Goal: Task Accomplishment & Management: Complete application form

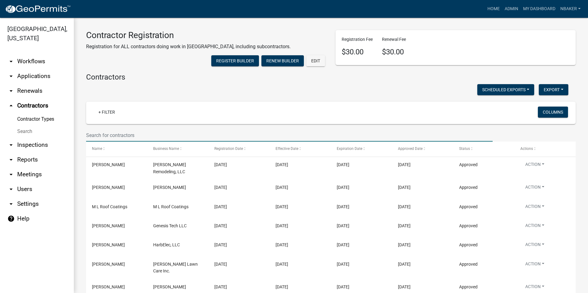
click at [92, 142] on input "text" at bounding box center [289, 135] width 406 height 13
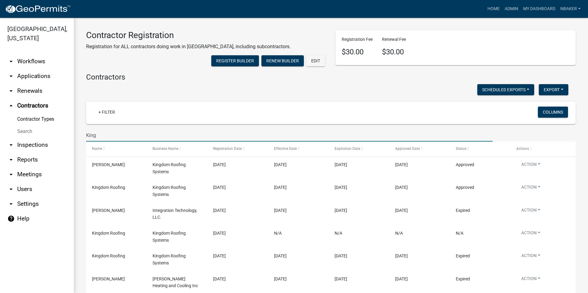
drag, startPoint x: 133, startPoint y: 146, endPoint x: 66, endPoint y: 150, distance: 66.5
click at [66, 150] on div "[GEOGRAPHIC_DATA], [US_STATE] arrow_drop_down Workflows List arrow_drop_down Ap…" at bounding box center [294, 155] width 588 height 275
click at [115, 142] on input "King" at bounding box center [289, 135] width 406 height 13
type input "[PERSON_NAME] [PERSON_NAME]"
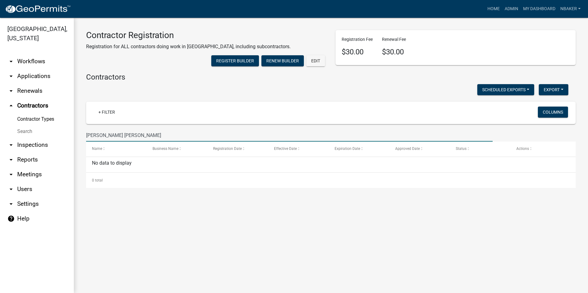
drag, startPoint x: 120, startPoint y: 144, endPoint x: 49, endPoint y: 147, distance: 71.0
click at [53, 152] on div "[GEOGRAPHIC_DATA], [US_STATE] arrow_drop_down Workflows List arrow_drop_down Ap…" at bounding box center [294, 155] width 588 height 275
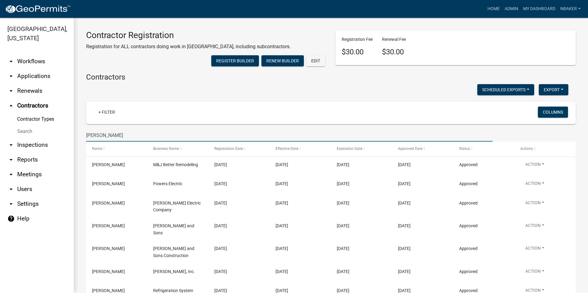
type input "[PERSON_NAME]"
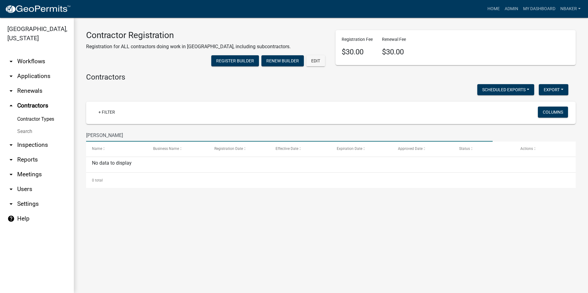
drag, startPoint x: 60, startPoint y: 162, endPoint x: 21, endPoint y: 161, distance: 39.0
click at [21, 161] on div "[GEOGRAPHIC_DATA], [US_STATE] arrow_drop_down Workflows List arrow_drop_down Ap…" at bounding box center [294, 155] width 588 height 275
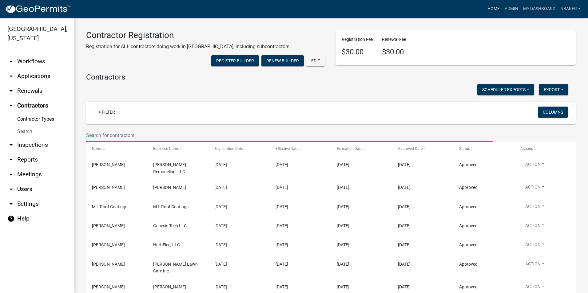
click at [500, 11] on link "Home" at bounding box center [493, 9] width 17 height 12
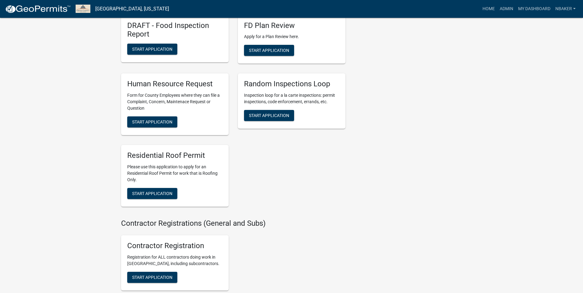
scroll to position [1045, 0]
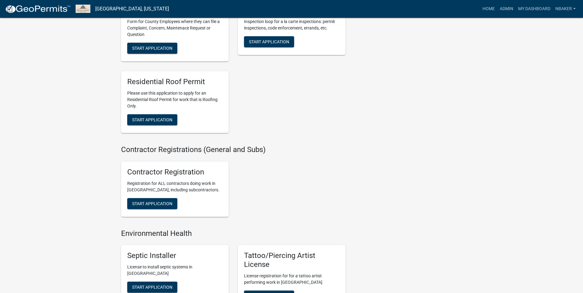
click at [166, 216] on div "Contractor Registration Registration for ALL contractors doing work in [GEOGRAP…" at bounding box center [175, 189] width 108 height 55
click at [167, 206] on span "Start Application" at bounding box center [152, 203] width 40 height 5
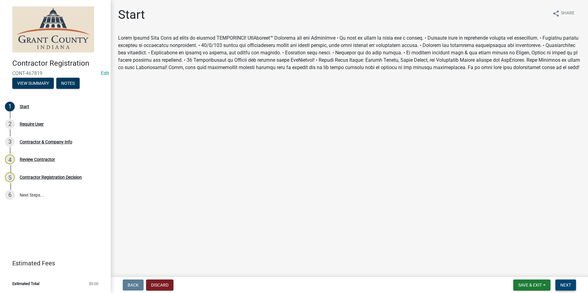
click at [562, 280] on button "Next" at bounding box center [565, 285] width 21 height 11
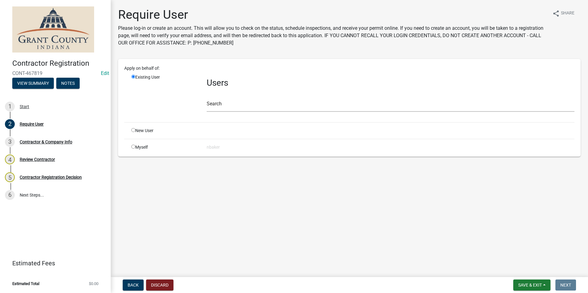
click at [133, 146] on input "radio" at bounding box center [133, 147] width 4 height 4
radio input "true"
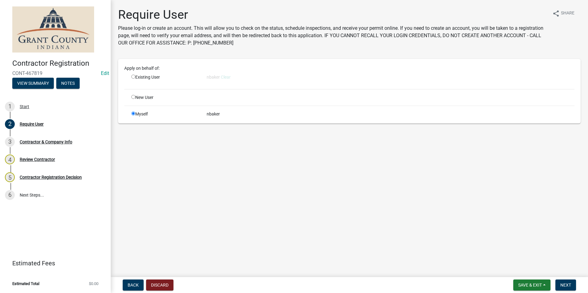
click at [133, 77] on input "radio" at bounding box center [133, 77] width 4 height 4
radio input "true"
radio input "false"
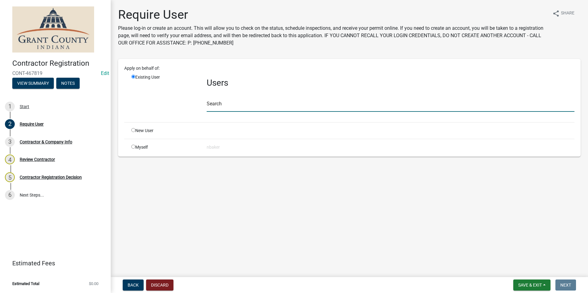
click at [240, 111] on input "text" at bounding box center [391, 105] width 368 height 13
click at [135, 130] on input "radio" at bounding box center [133, 130] width 4 height 4
radio input "true"
radio input "false"
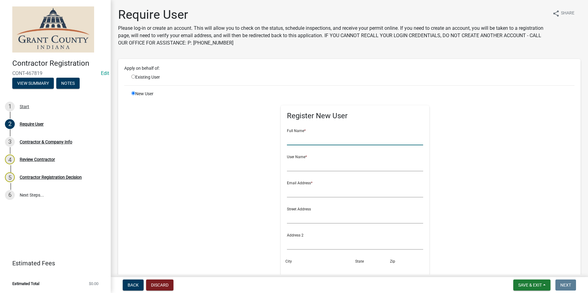
click at [297, 141] on input "text" at bounding box center [355, 139] width 136 height 13
type input "[PERSON_NAME]"
click at [296, 163] on input "text" at bounding box center [355, 165] width 136 height 13
type input "michaelmiller"
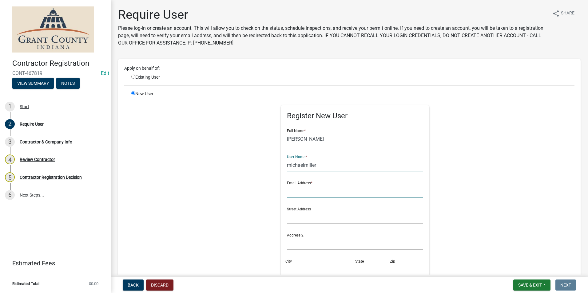
click at [310, 187] on input "text" at bounding box center [355, 191] width 136 height 13
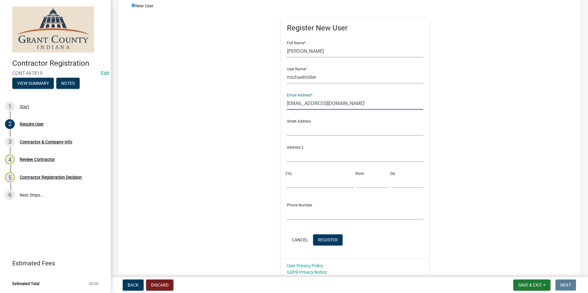
scroll to position [123, 0]
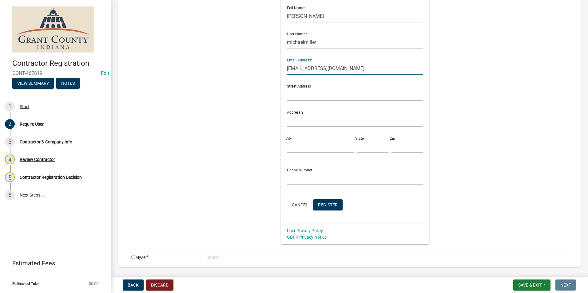
type input "[EMAIL_ADDRESS][DOMAIN_NAME]"
click at [313, 95] on input "text" at bounding box center [355, 94] width 136 height 13
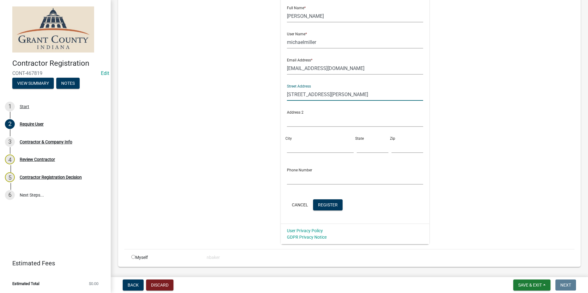
type input "[STREET_ADDRESS][PERSON_NAME]"
click at [312, 153] on div "Street Address [STREET_ADDRESS][PERSON_NAME]" at bounding box center [354, 119] width 139 height 78
click at [314, 149] on input "City" at bounding box center [320, 146] width 66 height 13
type input "[PERSON_NAME]"
click at [358, 149] on input "text" at bounding box center [372, 146] width 32 height 13
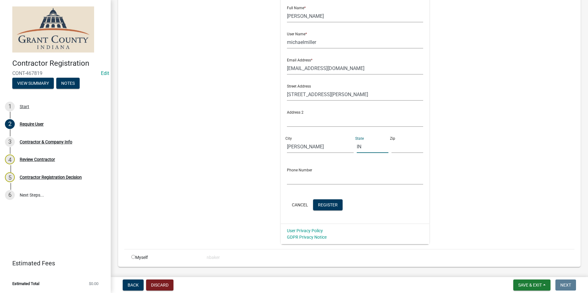
type input "IN"
click at [391, 147] on input "text" at bounding box center [407, 146] width 32 height 13
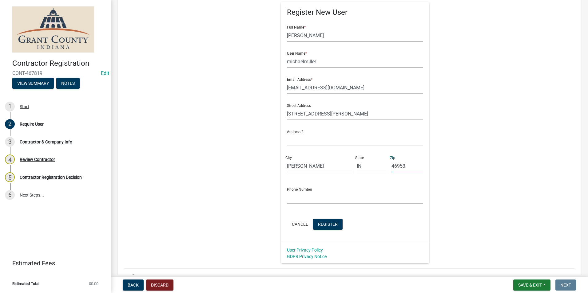
scroll to position [61, 0]
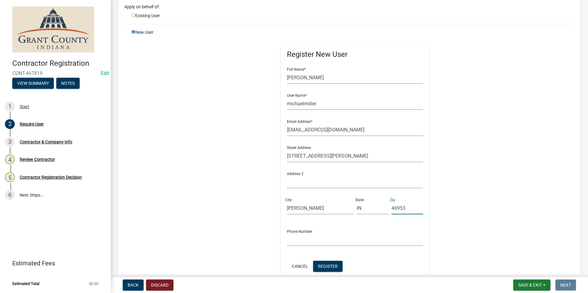
type input "46953"
click at [323, 175] on div "Address 2" at bounding box center [355, 177] width 136 height 21
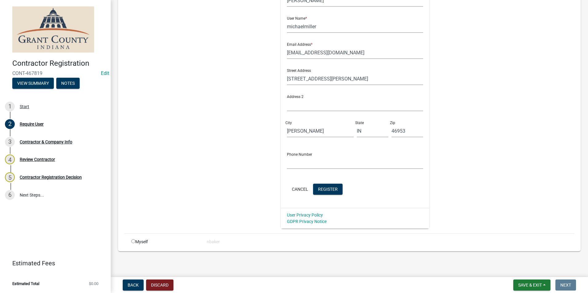
scroll to position [139, 0]
click at [322, 166] on input "text" at bounding box center [355, 162] width 136 height 13
type input "[PHONE_NUMBER]"
click at [323, 188] on span "Register" at bounding box center [328, 188] width 20 height 5
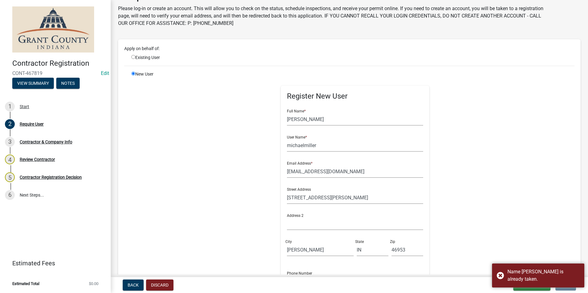
scroll to position [0, 0]
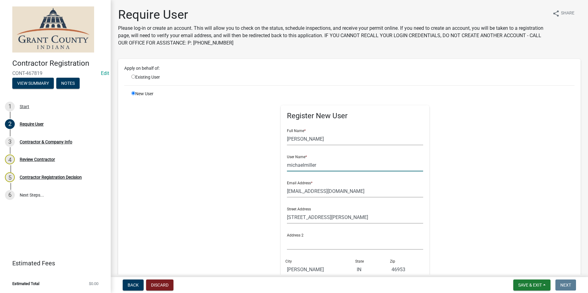
click at [300, 164] on input "michaelmiller" at bounding box center [355, 165] width 136 height 13
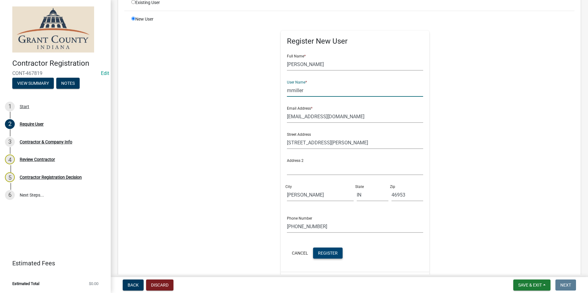
scroll to position [139, 0]
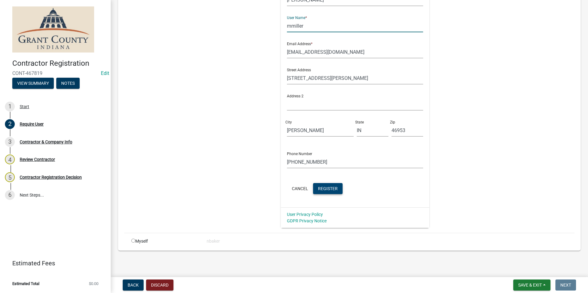
type input "mmiller"
click at [329, 191] on button "Register" at bounding box center [328, 188] width 30 height 11
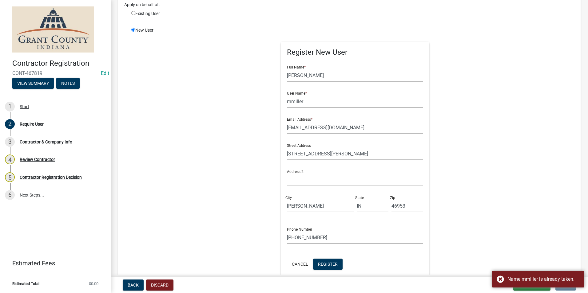
scroll to position [0, 0]
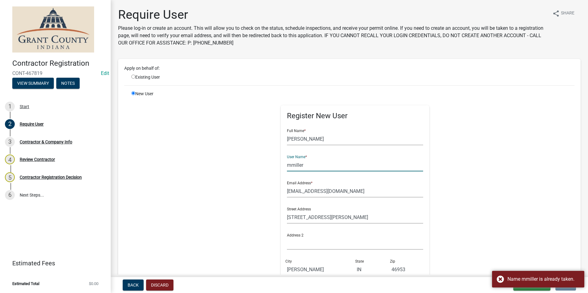
drag, startPoint x: 299, startPoint y: 162, endPoint x: 244, endPoint y: 153, distance: 55.1
click at [244, 154] on div "Register New User Full Name * [PERSON_NAME] User Name * mmiller Email Address *…" at bounding box center [354, 229] width 315 height 277
type input "m"
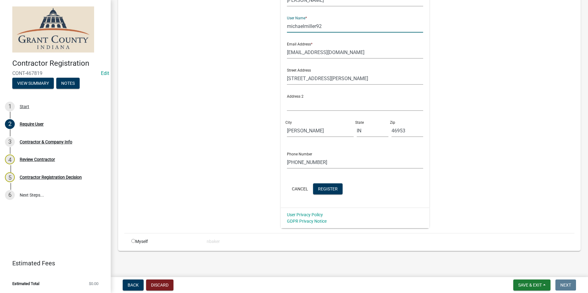
scroll to position [139, 0]
type input "michaelmiller92"
click at [329, 189] on span "Register" at bounding box center [328, 188] width 20 height 5
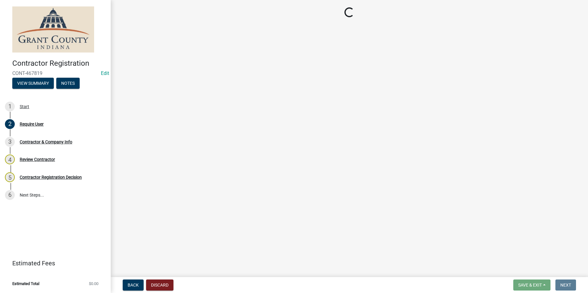
select select "IN"
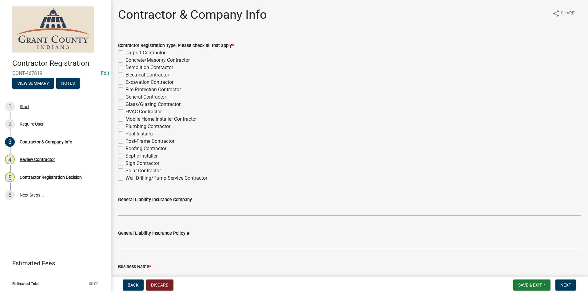
click at [125, 98] on label "General Contractor" at bounding box center [145, 96] width 41 height 7
click at [125, 97] on input "General Contractor" at bounding box center [127, 95] width 4 height 4
checkbox input "true"
checkbox input "false"
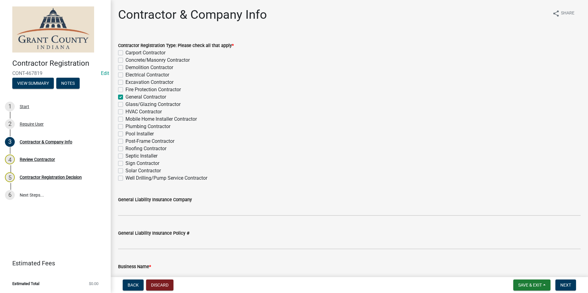
checkbox input "false"
checkbox input "true"
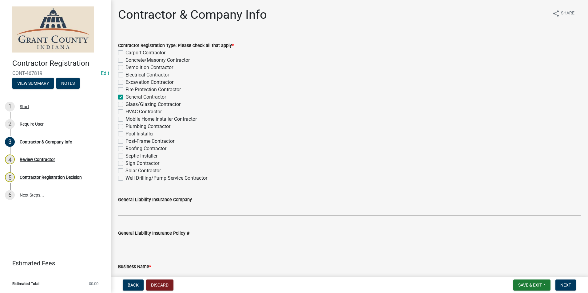
checkbox input "false"
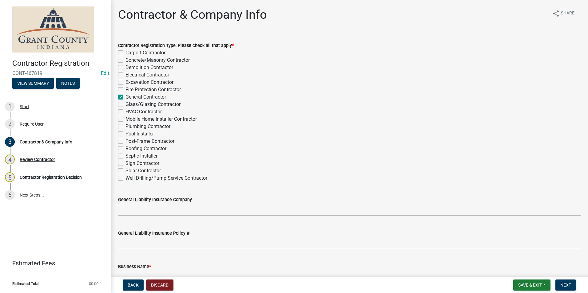
checkbox input "false"
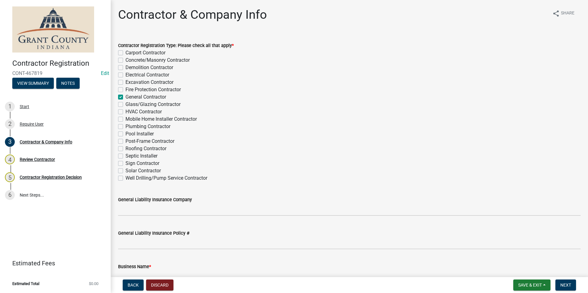
checkbox input "false"
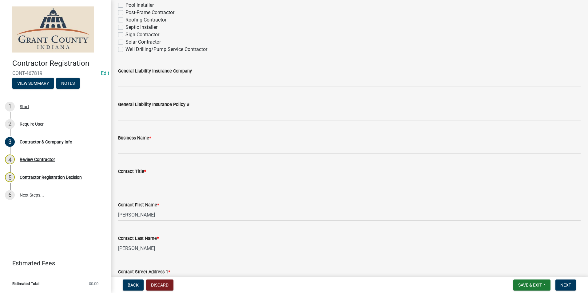
scroll to position [184, 0]
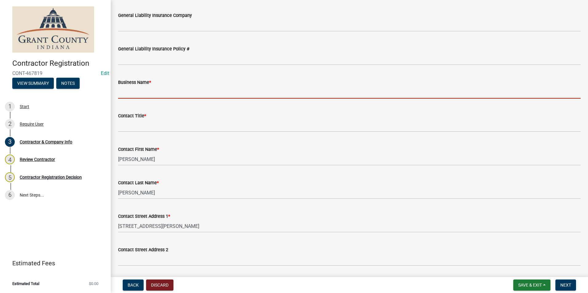
click at [130, 93] on input "Business Name *" at bounding box center [349, 92] width 462 height 13
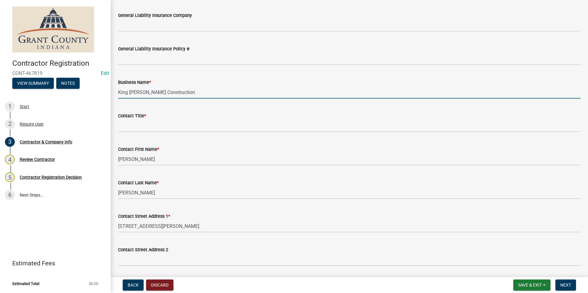
type input "King [PERSON_NAME] Construction"
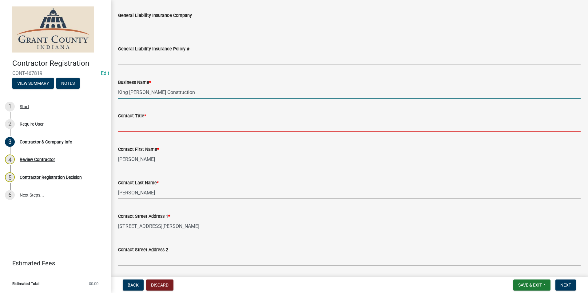
click at [154, 125] on input "Contact Title *" at bounding box center [349, 126] width 462 height 13
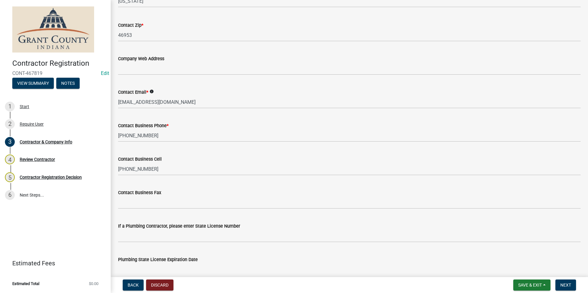
scroll to position [560, 0]
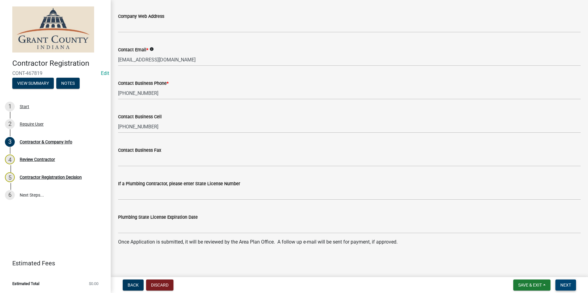
type input "Owner"
click at [568, 285] on span "Next" at bounding box center [565, 285] width 11 height 5
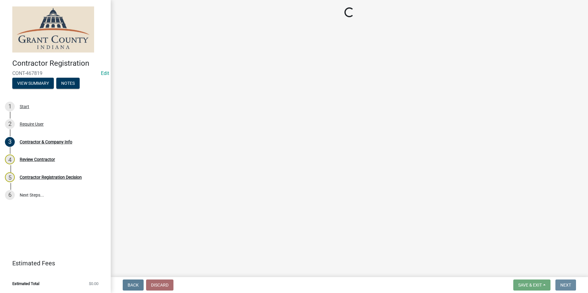
scroll to position [0, 0]
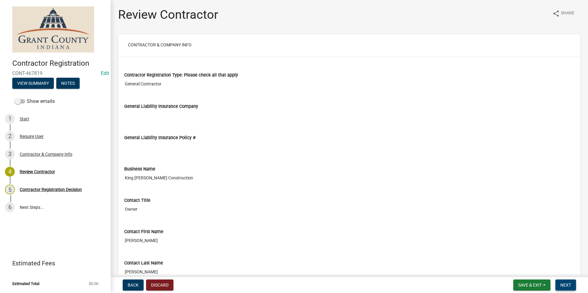
click at [566, 287] on span "Next" at bounding box center [565, 285] width 11 height 5
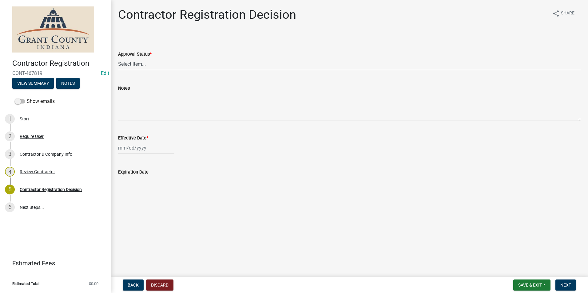
click at [128, 62] on select "Select Item... Approved Denied" at bounding box center [349, 64] width 462 height 13
click at [118, 58] on select "Select Item... Approved Denied" at bounding box center [349, 64] width 462 height 13
select select "4b86b809-39dd-4c68-9f3d-fdb3e7050482"
click at [144, 142] on div at bounding box center [146, 148] width 56 height 13
select select "8"
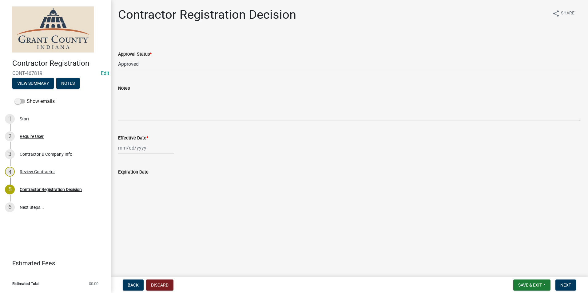
select select "2025"
click at [164, 209] on div "22" at bounding box center [164, 210] width 10 height 10
type input "[DATE]"
click at [560, 282] on button "Next" at bounding box center [565, 285] width 21 height 11
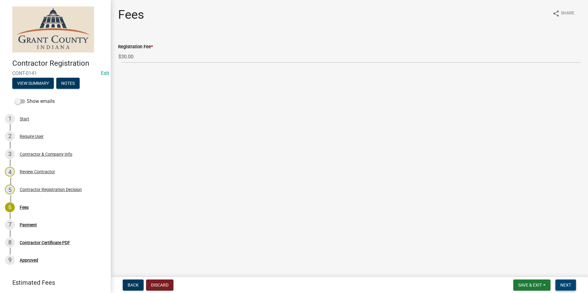
click at [563, 280] on button "Next" at bounding box center [565, 285] width 21 height 11
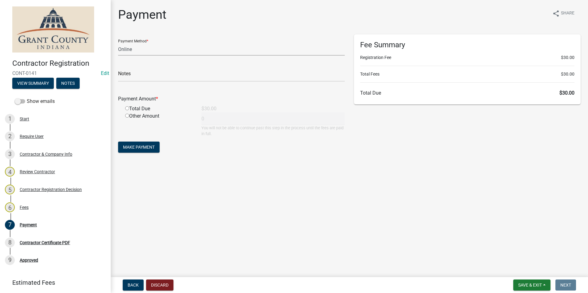
drag, startPoint x: 131, startPoint y: 50, endPoint x: 130, endPoint y: 56, distance: 5.6
click at [131, 50] on select "Credit Card POS Check Cash Online" at bounding box center [231, 49] width 226 height 13
select select "2: 1"
click at [118, 43] on select "Credit Card POS Check Cash Online" at bounding box center [231, 49] width 226 height 13
click at [125, 107] on input "radio" at bounding box center [127, 108] width 4 height 4
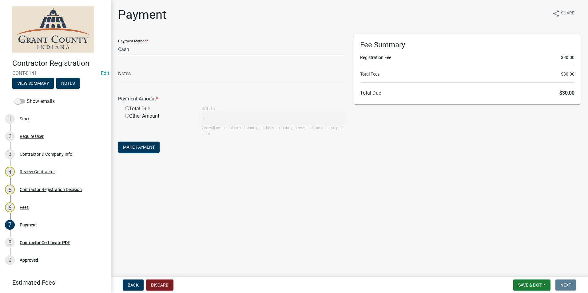
radio input "true"
type input "30"
click at [132, 145] on span "Make Payment" at bounding box center [139, 147] width 32 height 5
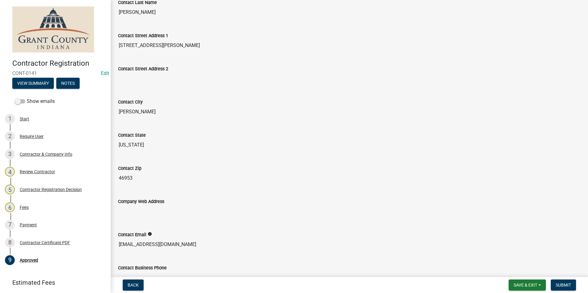
scroll to position [369, 0]
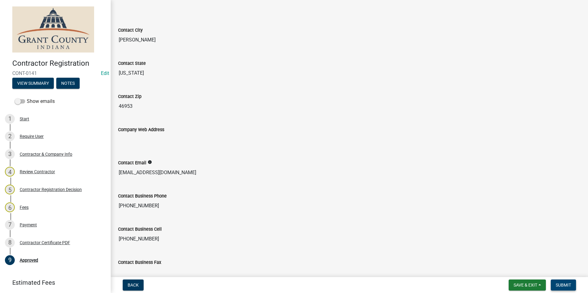
click at [573, 283] on button "Submit" at bounding box center [562, 285] width 25 height 11
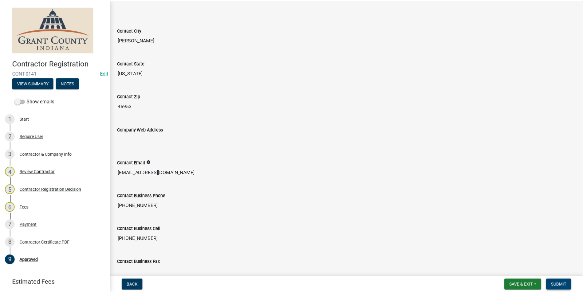
scroll to position [0, 0]
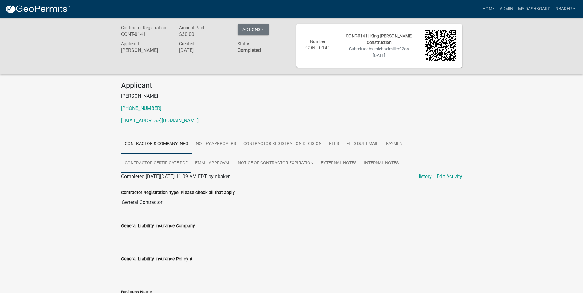
click at [159, 172] on link "Contractor Certificate PDF" at bounding box center [156, 164] width 70 height 20
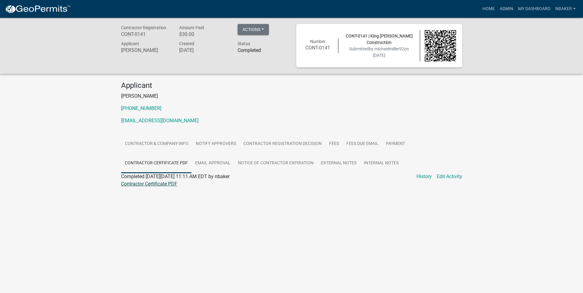
click at [167, 184] on link "Contractor Certificate PDF" at bounding box center [149, 184] width 56 height 6
